Goal: Information Seeking & Learning: Learn about a topic

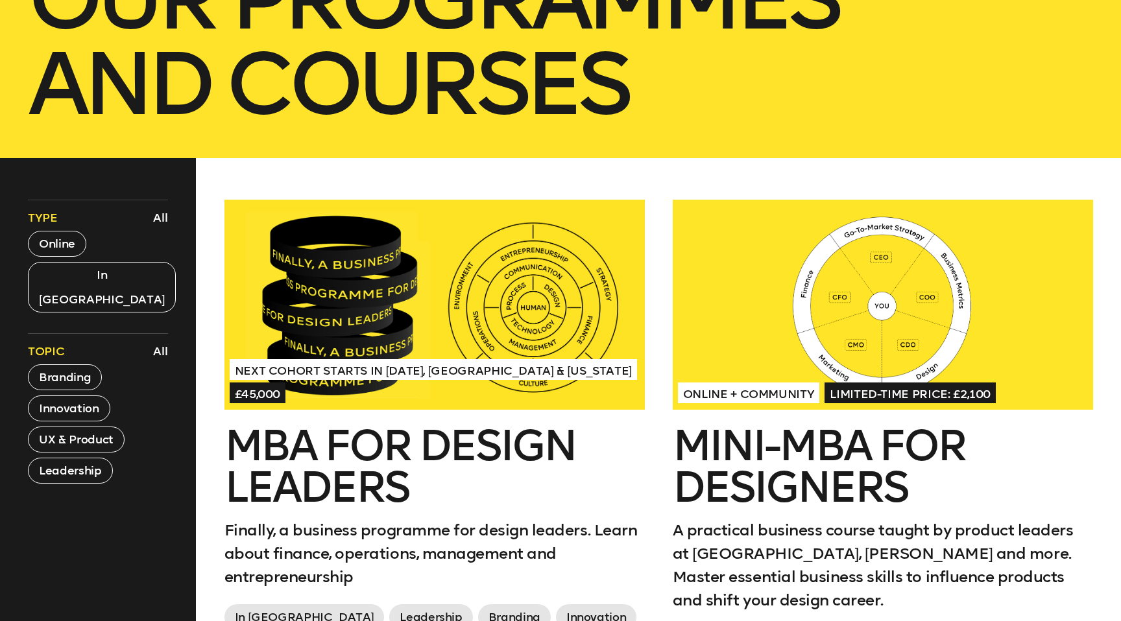
scroll to position [629, 0]
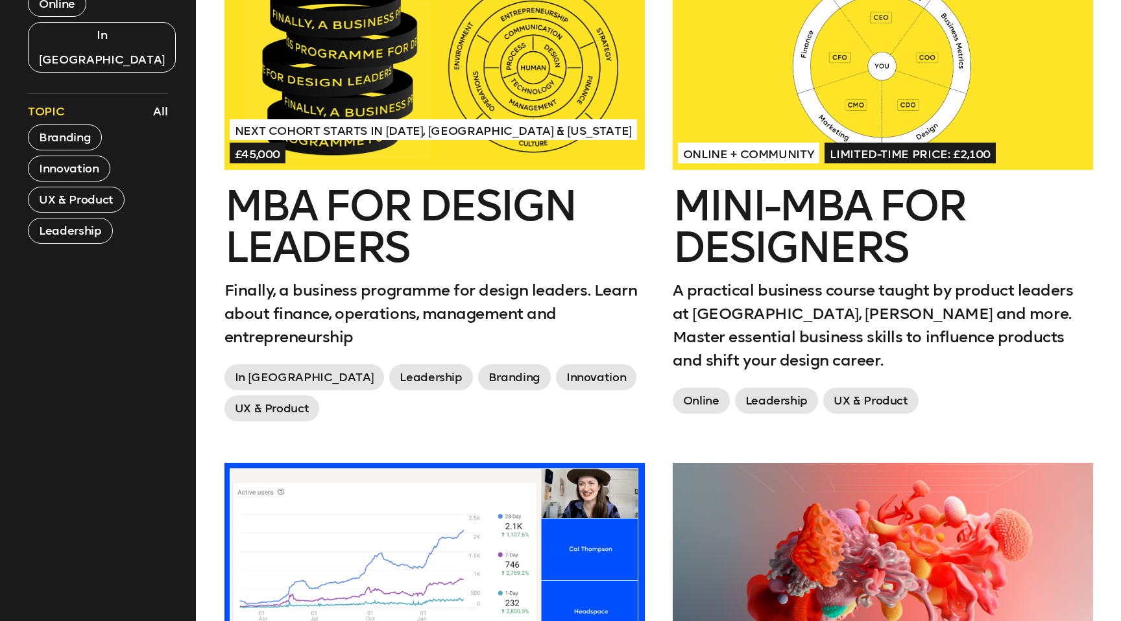
click at [381, 247] on h2 "MBA for Design Leaders" at bounding box center [434, 226] width 420 height 83
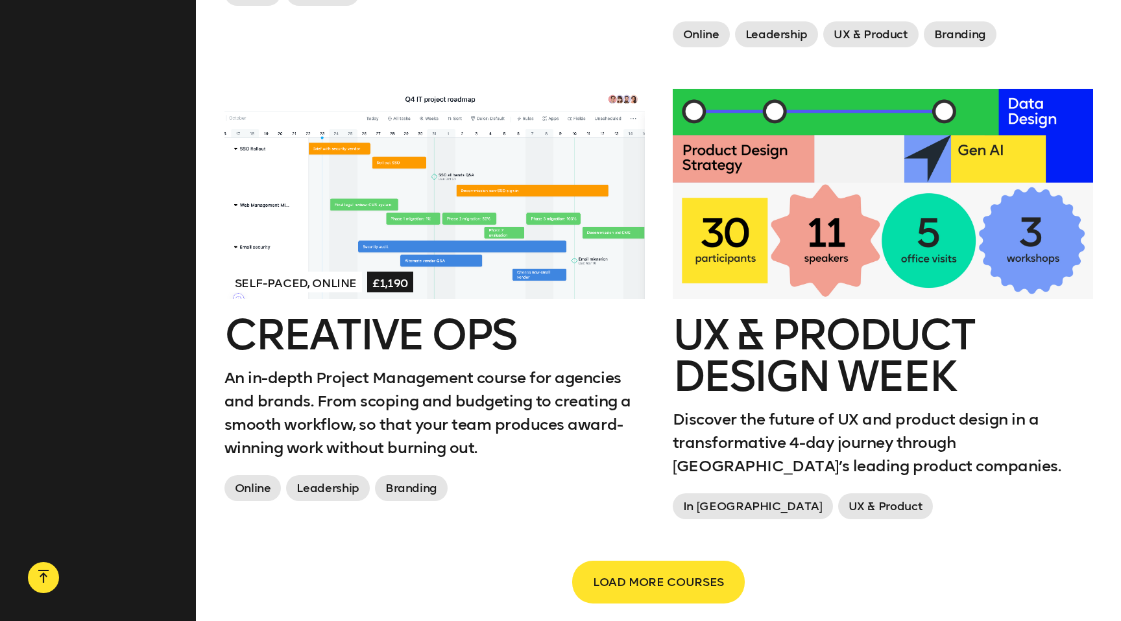
scroll to position [2079, 0]
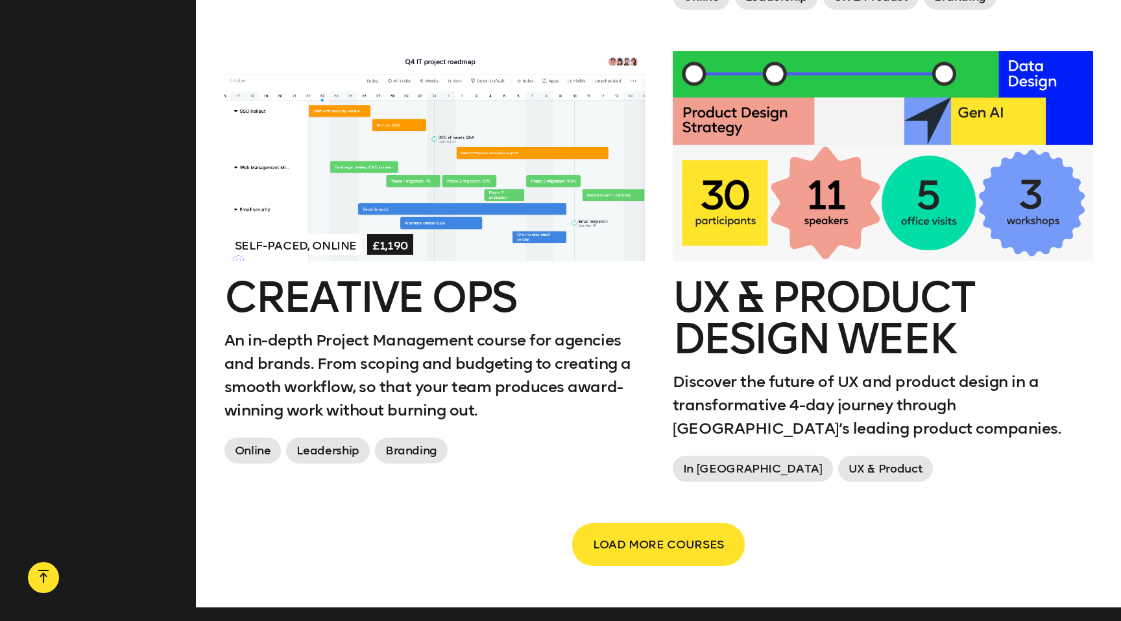
click at [853, 342] on h2 "UX & Product Design Week" at bounding box center [883, 318] width 420 height 83
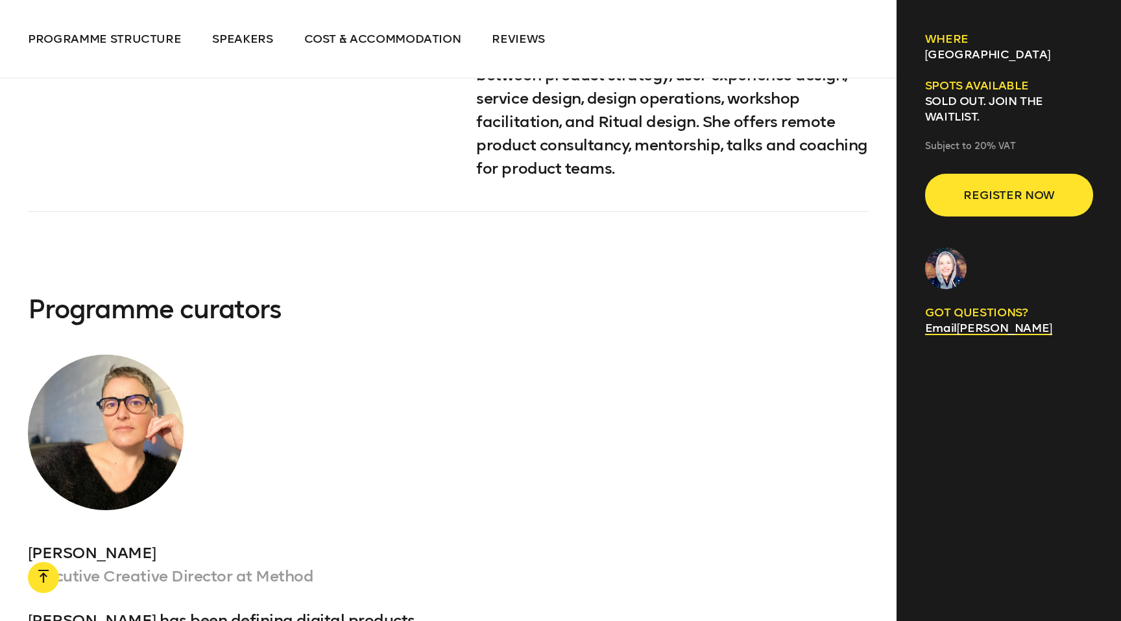
scroll to position [5461, 0]
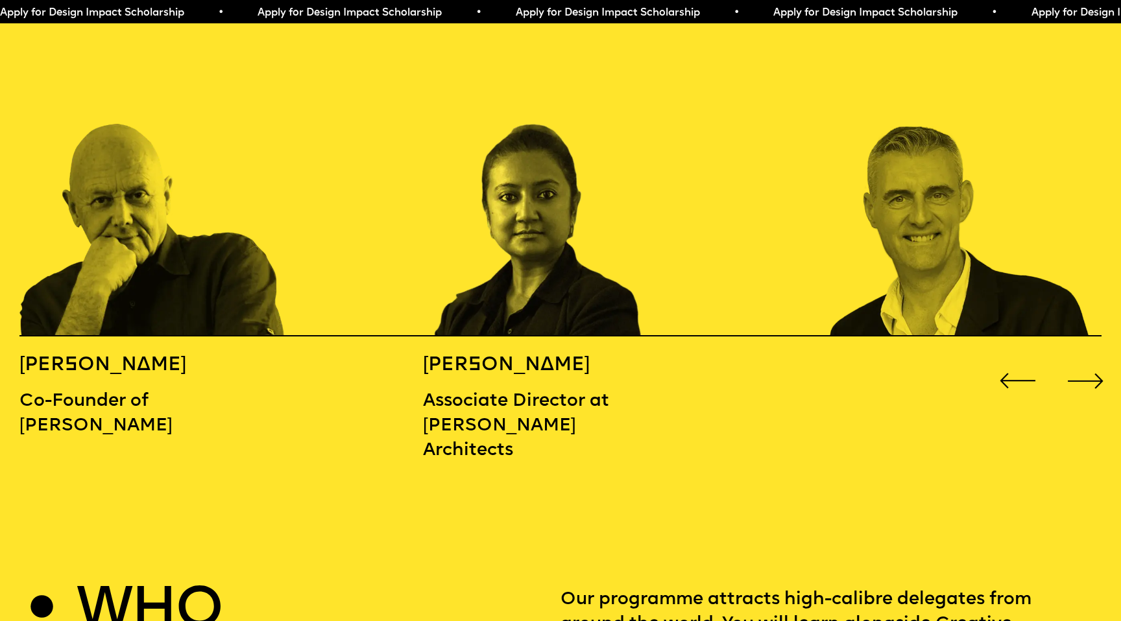
scroll to position [1779, 0]
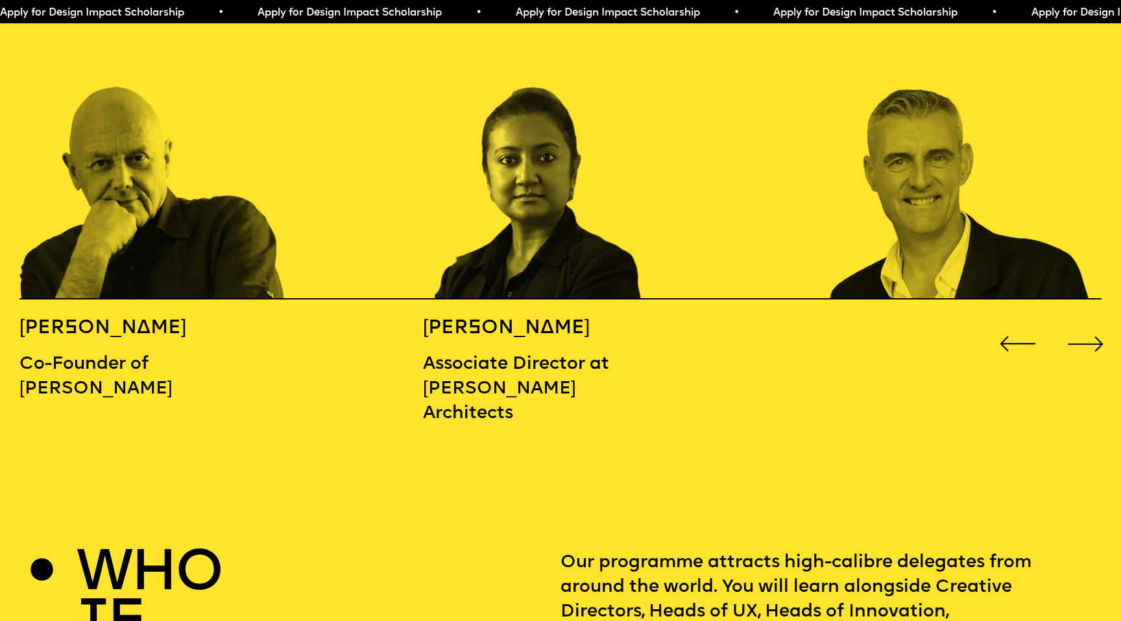
click at [1073, 322] on div "Next slide" at bounding box center [1085, 344] width 45 height 45
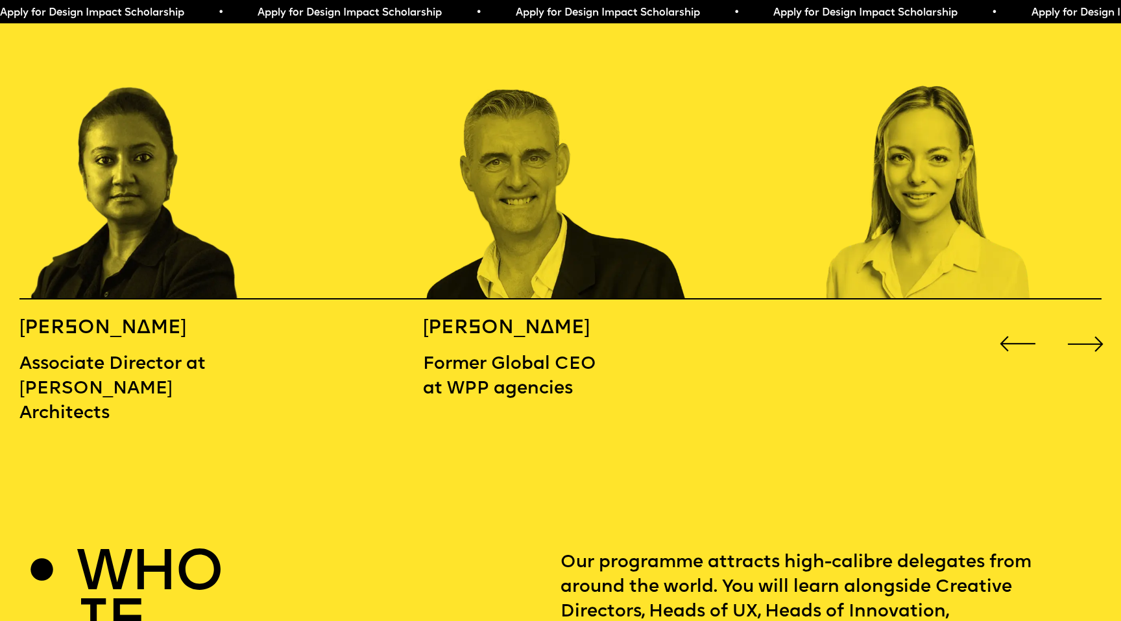
click at [1073, 322] on div "Next slide" at bounding box center [1085, 344] width 45 height 45
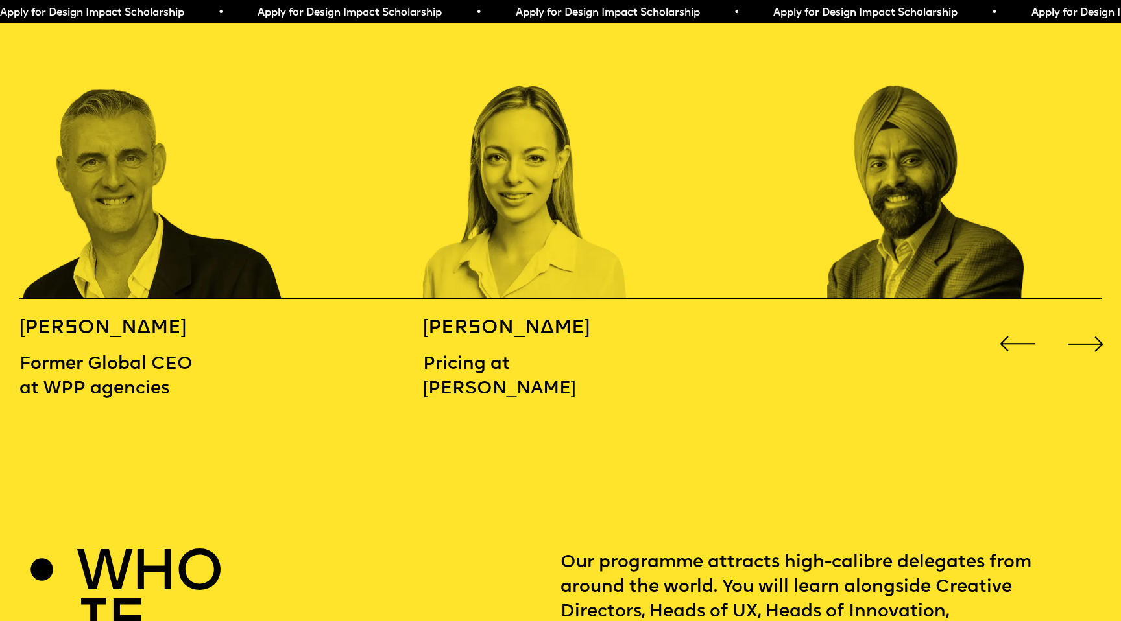
click at [1073, 322] on div "Next slide" at bounding box center [1085, 344] width 45 height 45
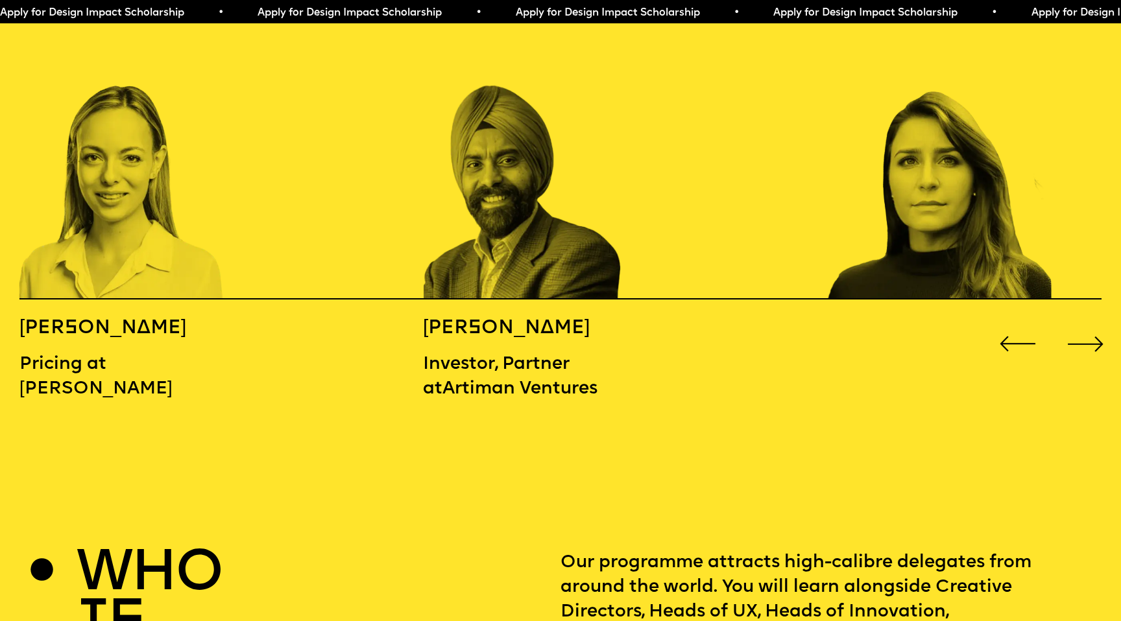
click at [1073, 322] on div "Next slide" at bounding box center [1085, 344] width 45 height 45
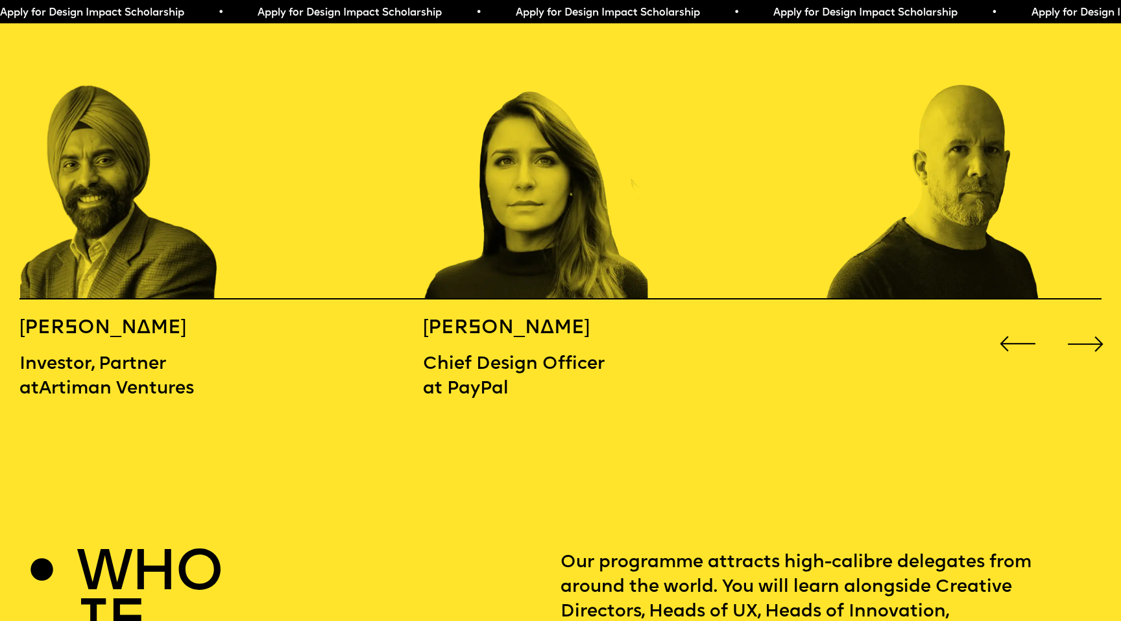
click at [1073, 322] on div "Next slide" at bounding box center [1085, 344] width 45 height 45
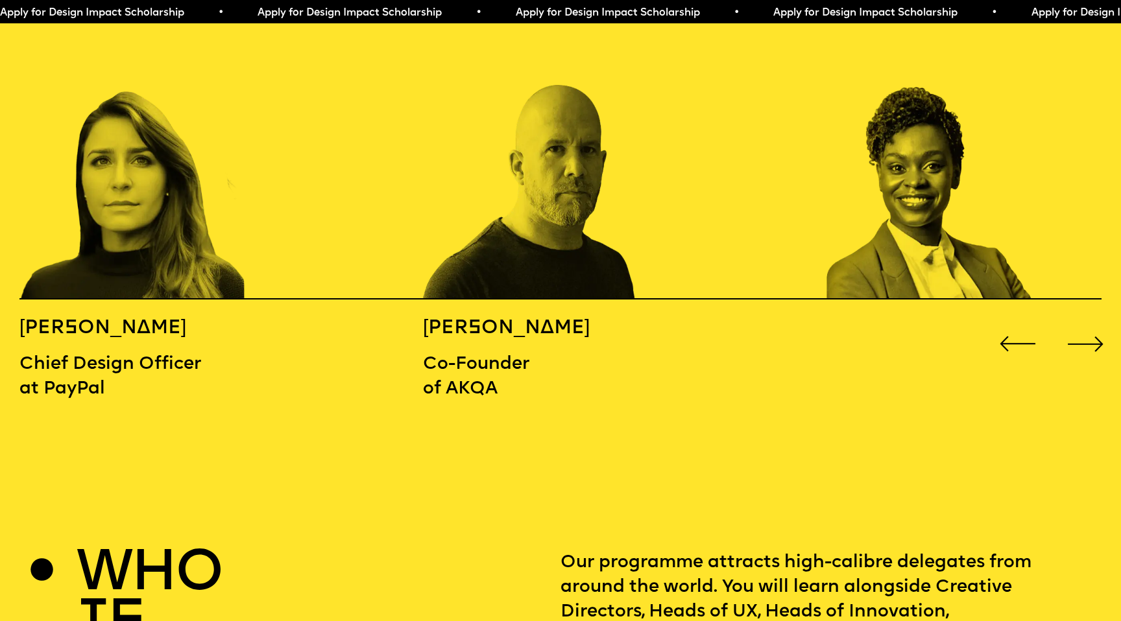
click at [1073, 322] on div "Next slide" at bounding box center [1085, 344] width 45 height 45
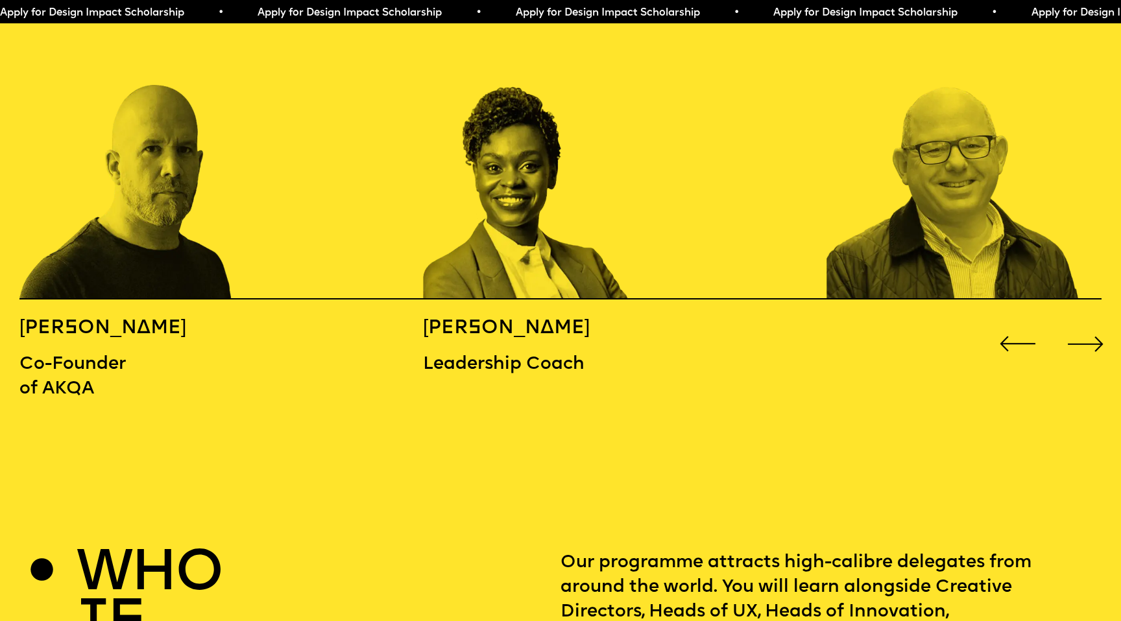
click at [1073, 322] on div "Next slide" at bounding box center [1085, 344] width 45 height 45
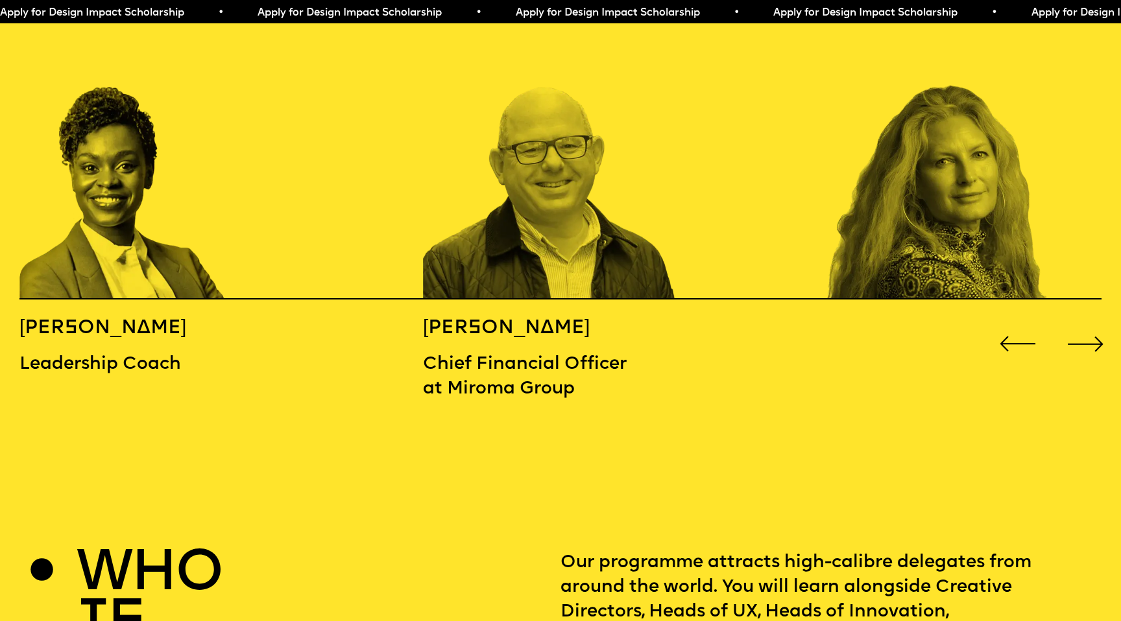
click at [1073, 322] on div "Next slide" at bounding box center [1085, 344] width 45 height 45
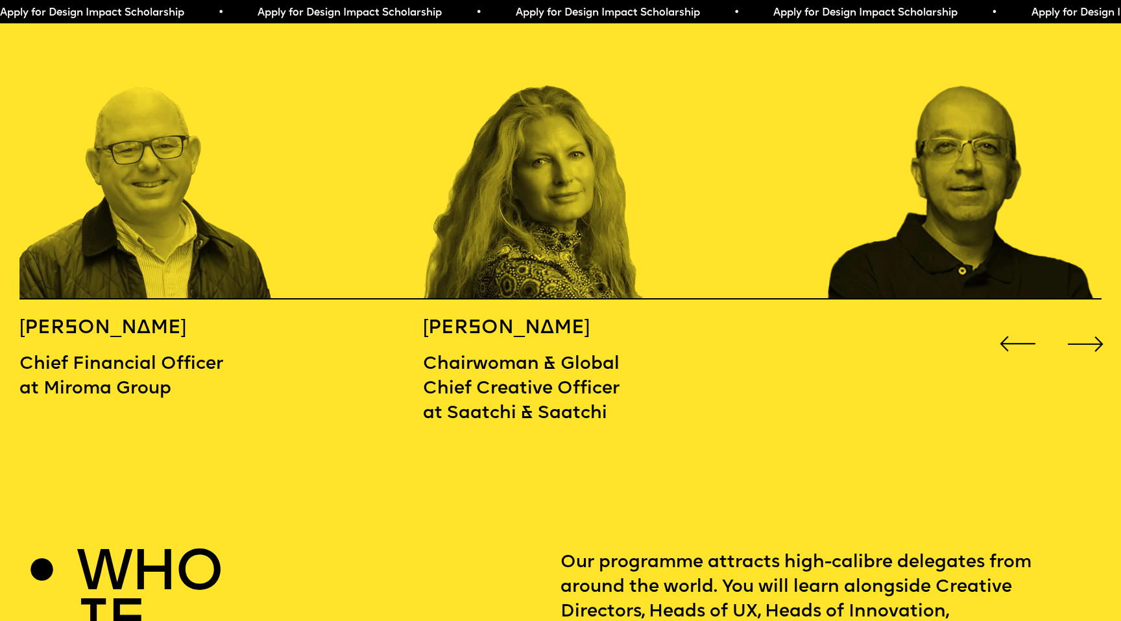
click at [1073, 322] on div "Next slide" at bounding box center [1085, 344] width 45 height 45
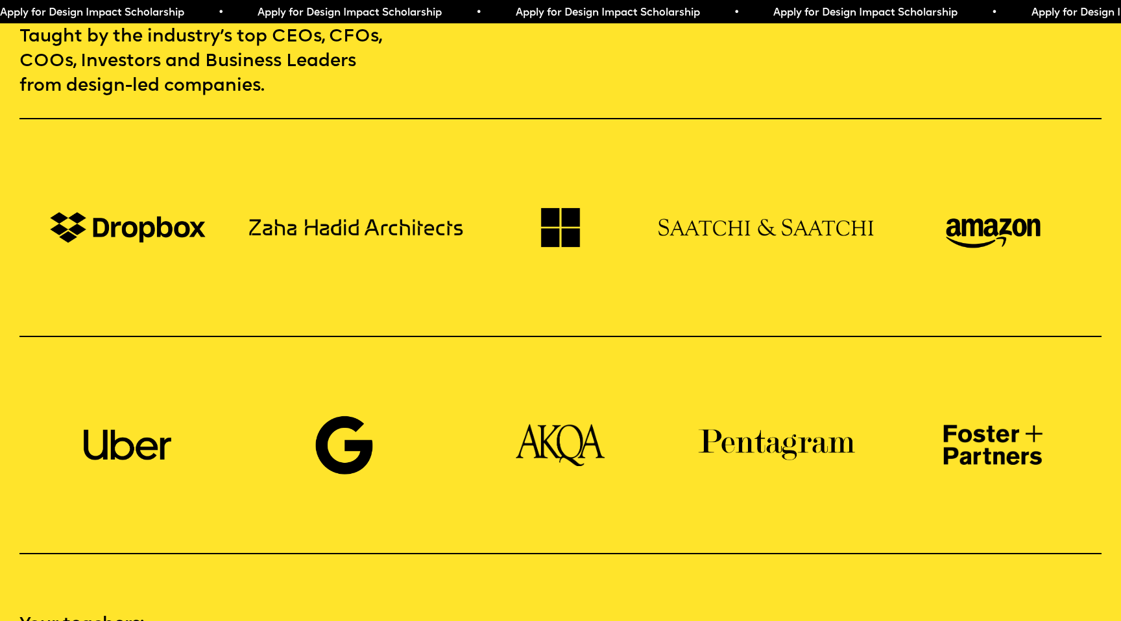
scroll to position [830, 0]
